Goal: Information Seeking & Learning: Find contact information

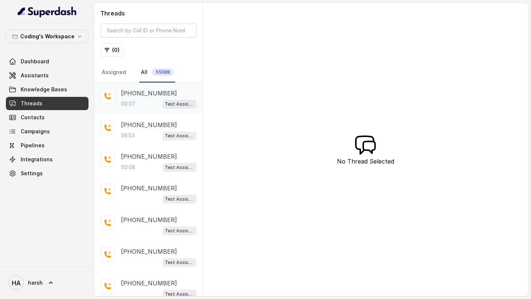
click at [155, 105] on div "00:07 Test Assistant-3" at bounding box center [159, 104] width 76 height 10
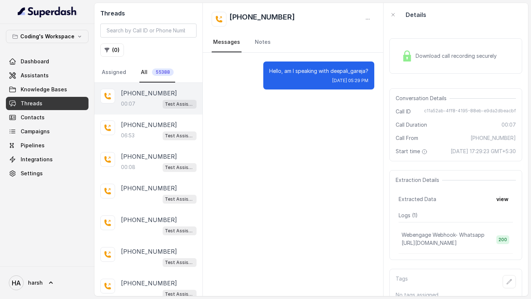
click at [447, 57] on span "Download call recording securely" at bounding box center [458, 55] width 84 height 7
click at [142, 128] on p "[PHONE_NUMBER]" at bounding box center [149, 125] width 56 height 9
